Goal: Find specific page/section

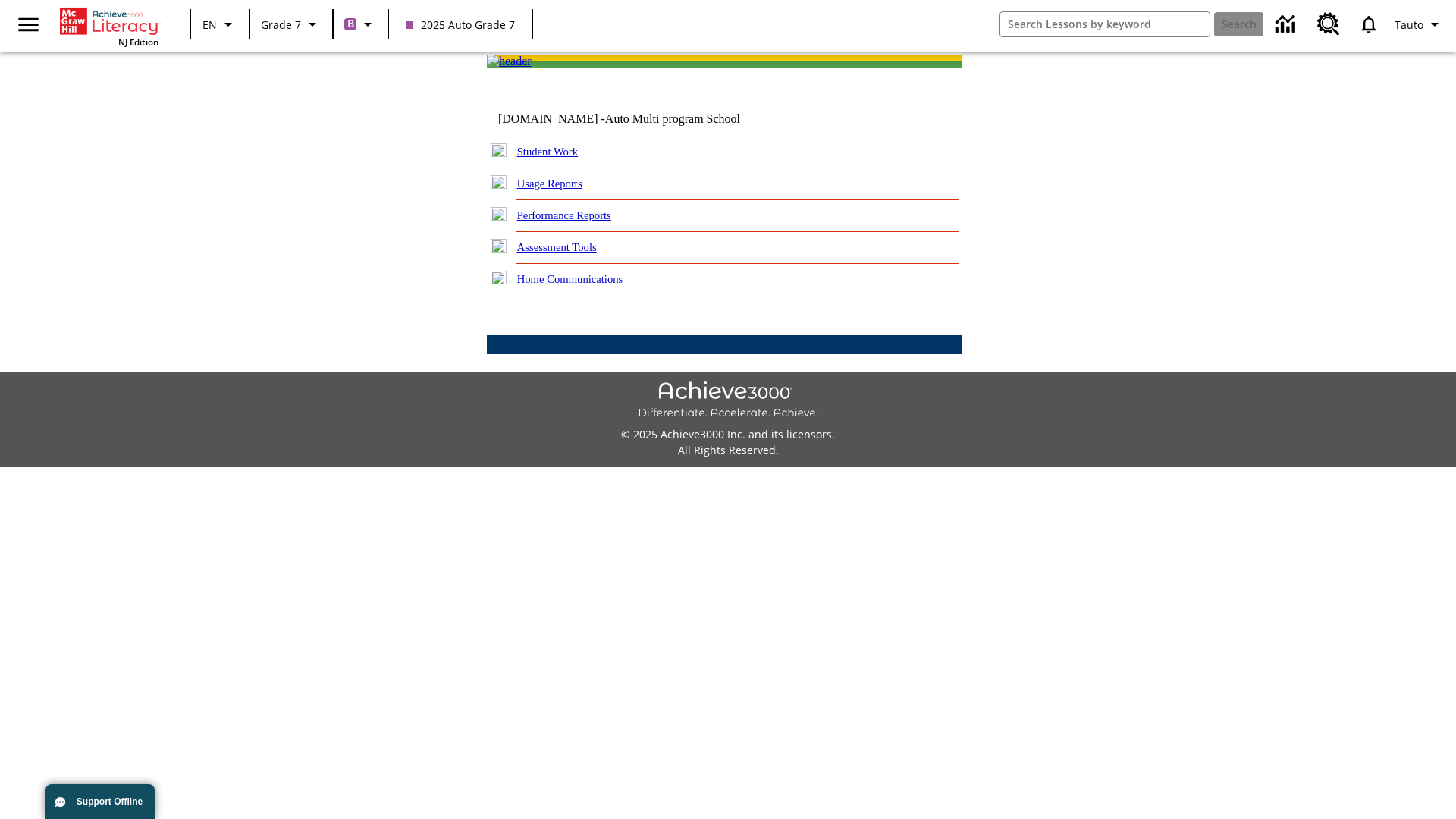
click at [558, 158] on link "Student Work" at bounding box center [547, 151] width 60 height 12
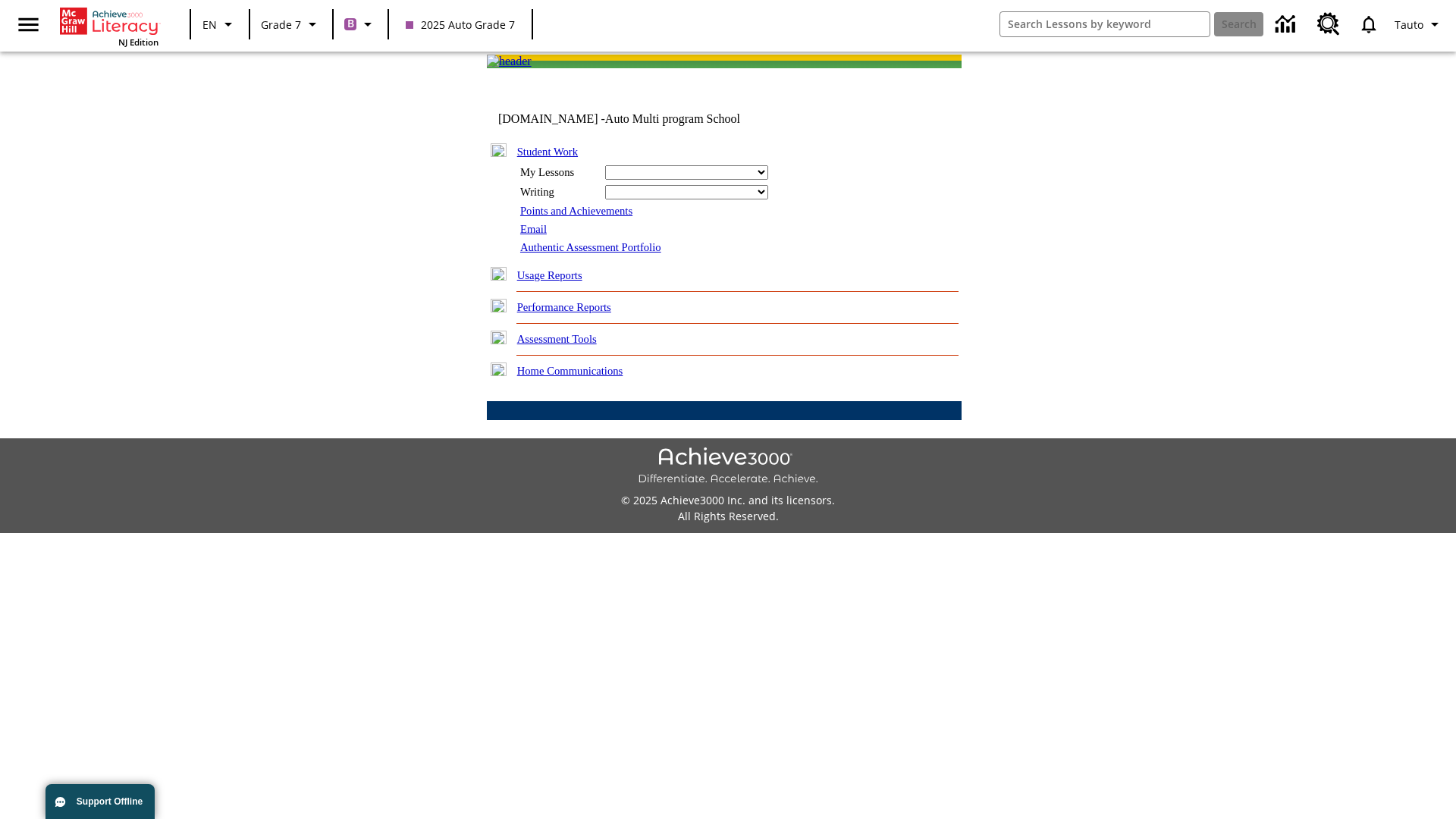
click at [535, 235] on link "Email" at bounding box center [533, 229] width 27 height 12
